Goal: Communication & Community: Answer question/provide support

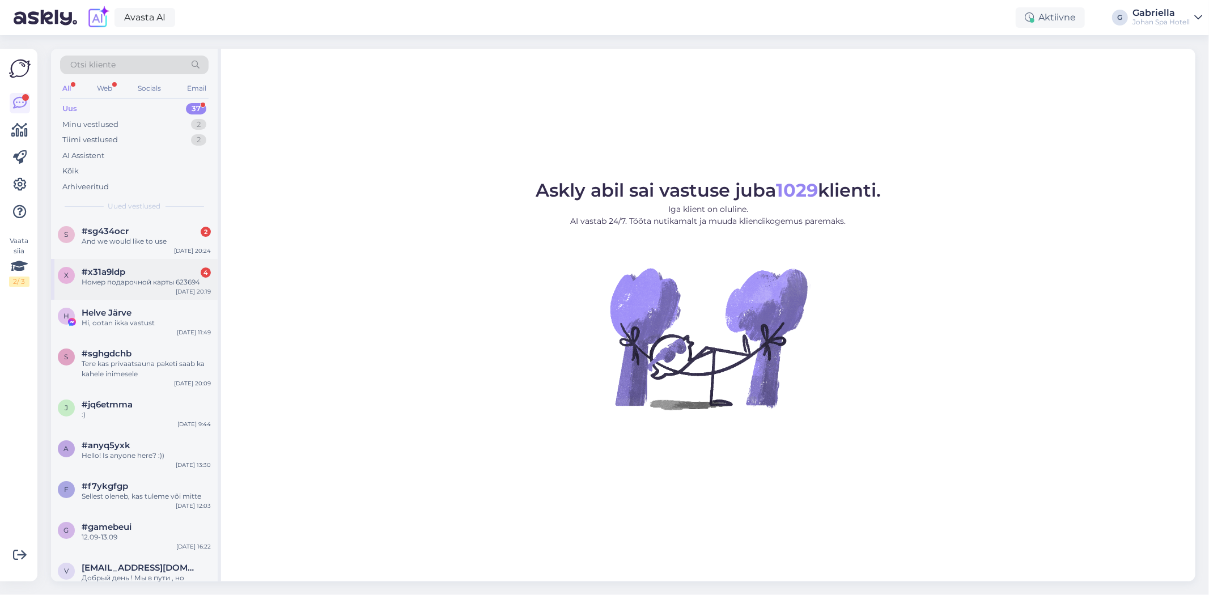
click at [133, 288] on div "x #x31a9ldp 4 Номер подарочной карты 623694 [DATE] 20:19" at bounding box center [134, 279] width 167 height 41
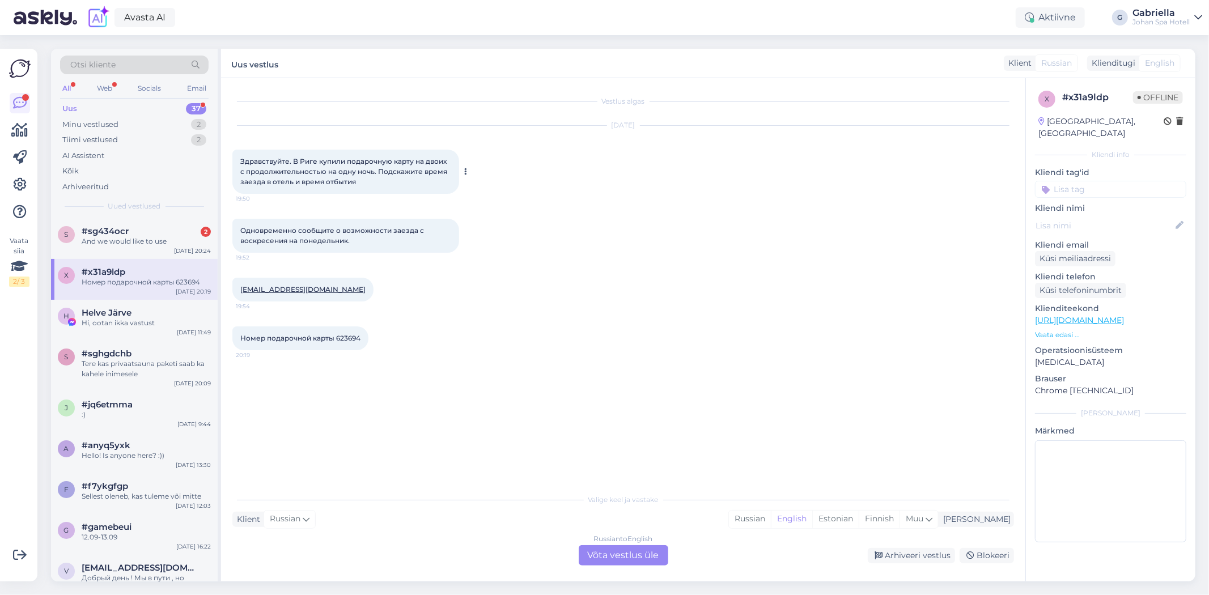
click at [367, 186] on div "Здравствуйте. В Риге купили подарочную карту на двоих с продолжительностью на о…" at bounding box center [345, 172] width 227 height 44
drag, startPoint x: 276, startPoint y: 339, endPoint x: 370, endPoint y: 349, distance: 94.6
click at [368, 349] on div "Номер подарочной карты 623694 20:19" at bounding box center [300, 338] width 136 height 24
click at [652, 558] on div "Russian to English Võta vestlus üle" at bounding box center [624, 555] width 90 height 20
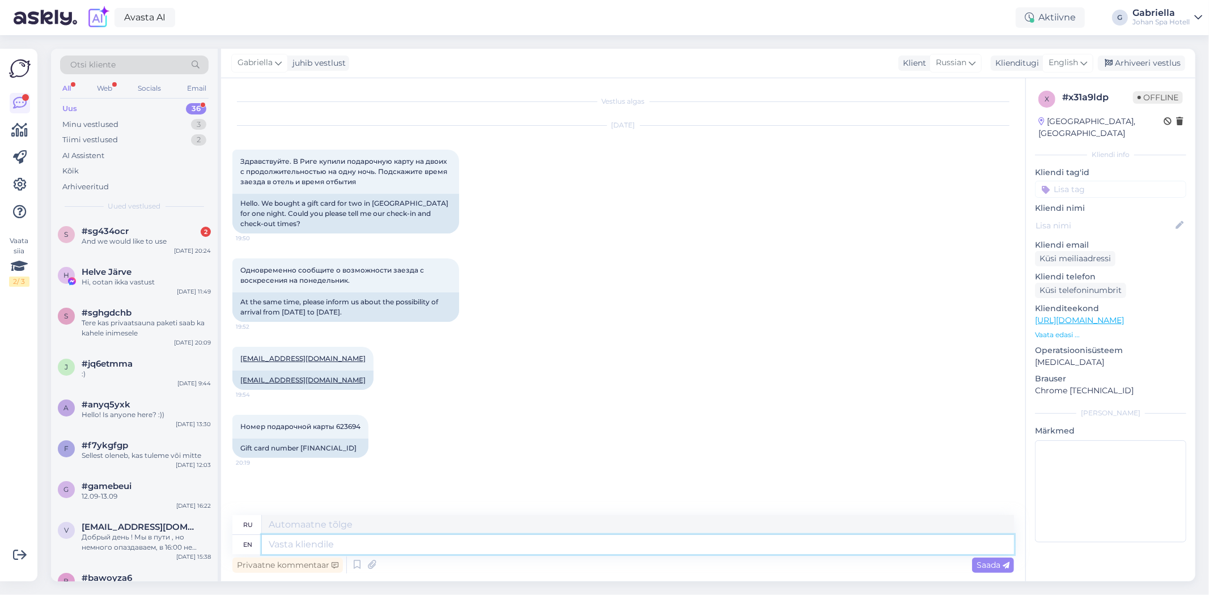
click at [409, 540] on textarea at bounding box center [638, 544] width 752 height 19
paste textarea "Здравствуйте! Благодарим за информацию. Пожалуйста, пришлите фотографию подароч…"
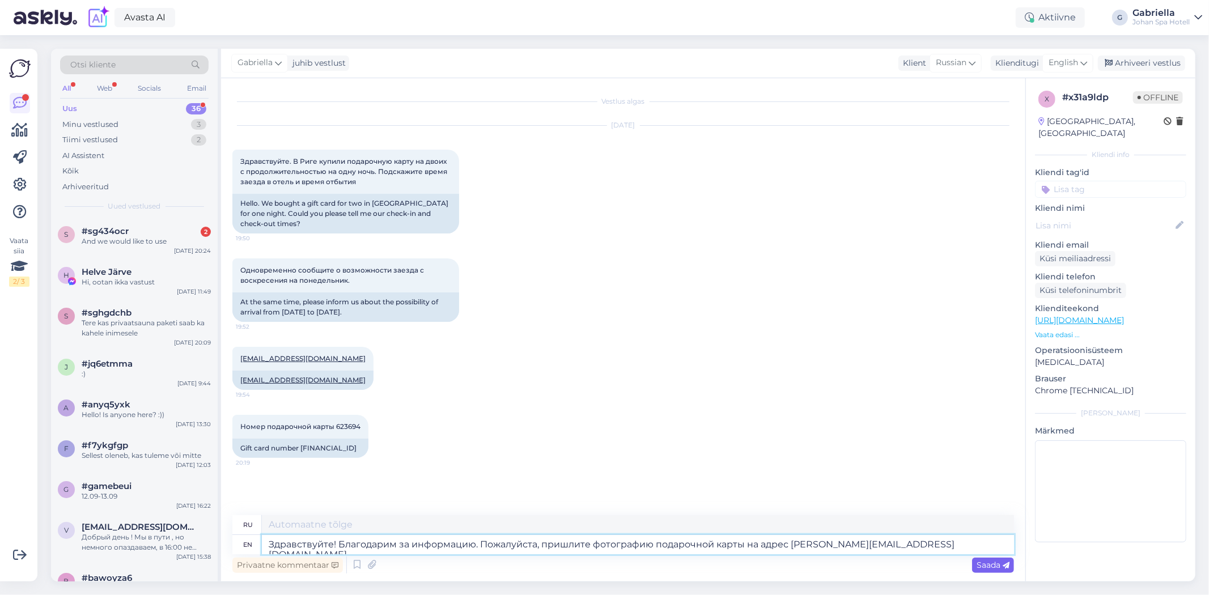
type textarea "Здравствуйте! Благодарим за информацию. Пожалуйста, пришлите фотографию подароч…"
click at [1009, 566] on icon at bounding box center [1005, 565] width 7 height 7
type textarea "Здравствуйте! Благодарим за информацию. Пожалуйста, пришлите фотографию подароч…"
click at [990, 562] on span "Saada" at bounding box center [992, 565] width 33 height 10
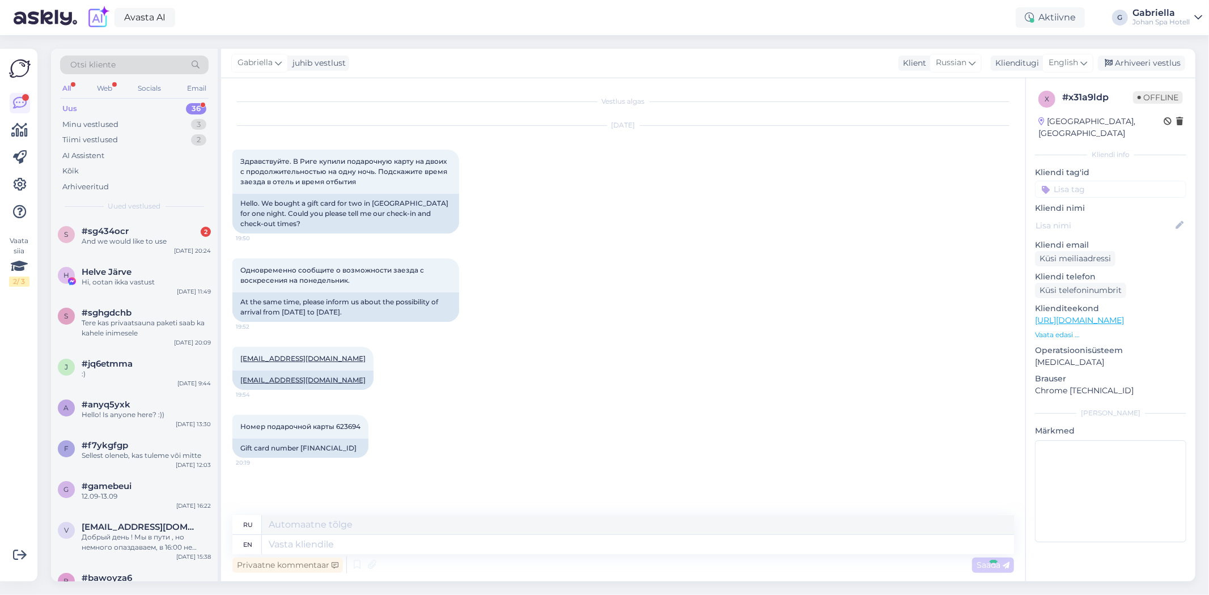
scroll to position [87, 0]
